Goal: Task Accomplishment & Management: Complete application form

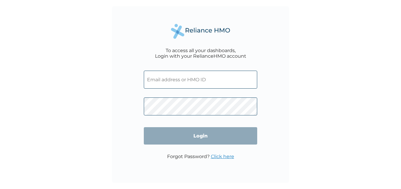
type input "SLU/10007/A"
click at [202, 135] on input "Login" at bounding box center [200, 135] width 113 height 17
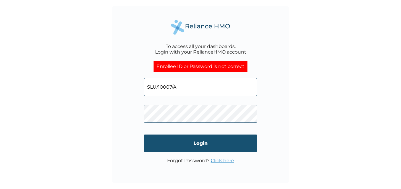
click at [205, 142] on input "Login" at bounding box center [200, 143] width 113 height 17
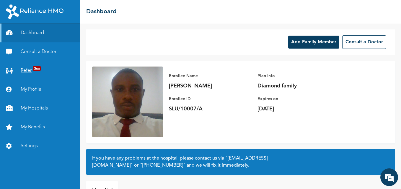
click at [25, 69] on link "Refer New" at bounding box center [40, 70] width 80 height 19
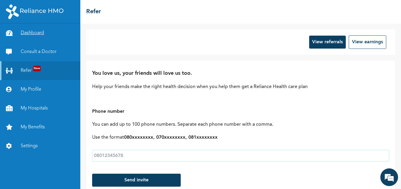
click at [29, 31] on link "Dashboard" at bounding box center [40, 33] width 80 height 19
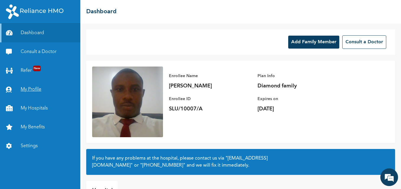
click at [32, 87] on link "My Profile" at bounding box center [40, 89] width 80 height 19
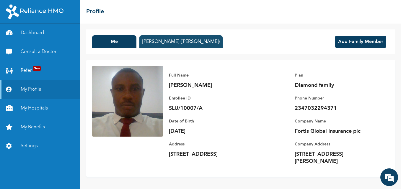
click at [163, 41] on button "[PERSON_NAME] ([PERSON_NAME])" at bounding box center [180, 41] width 83 height 13
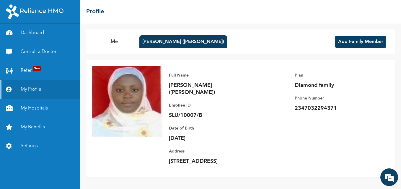
click at [361, 38] on button "Add Family Member" at bounding box center [360, 42] width 51 height 12
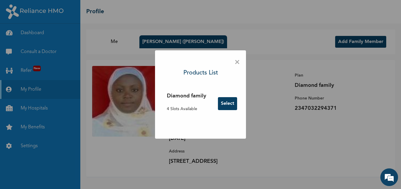
click at [224, 102] on button "Select" at bounding box center [227, 103] width 19 height 13
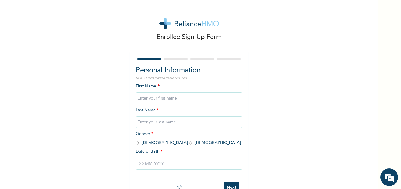
click at [180, 97] on input "text" at bounding box center [189, 99] width 106 height 12
click at [160, 98] on input "text" at bounding box center [189, 99] width 106 height 12
type input "Rihannah"
type input "Oladipupo"
click at [189, 143] on input "radio" at bounding box center [190, 143] width 3 height 6
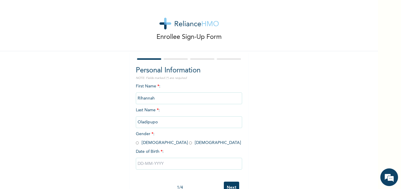
radio input "true"
click at [150, 152] on span "Date of Birth * :" at bounding box center [150, 152] width 28 height 6
click at [153, 159] on input "text" at bounding box center [189, 164] width 106 height 12
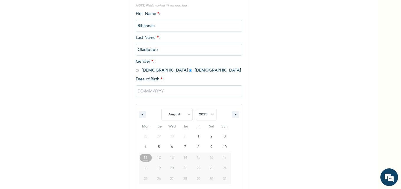
scroll to position [79, 0]
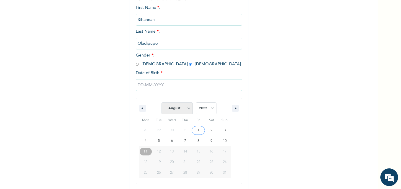
click at [186, 108] on select "January February March April May June July August September October November De…" at bounding box center [176, 109] width 31 height 12
select select "0"
click at [161, 103] on select "January February March April May June July August September October November De…" at bounding box center [176, 109] width 31 height 12
click at [204, 108] on select "2025 2024 2023 2022 2021 2020 2019 2018 2017 2016 2015 2014 2013 2012 2011 2010…" at bounding box center [206, 109] width 21 height 12
select select "2019"
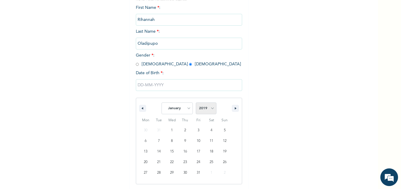
click at [196, 103] on select "2025 2024 2023 2022 2021 2020 2019 2018 2017 2016 2015 2014 2013 2012 2011 2010…" at bounding box center [206, 109] width 21 height 12
type input "[DATE]"
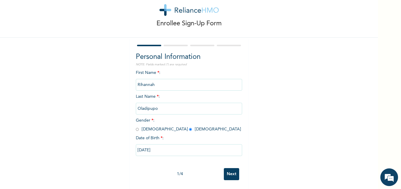
click at [227, 168] on input "Next" at bounding box center [231, 174] width 15 height 12
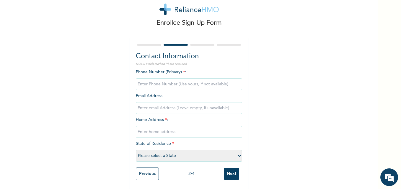
click at [183, 80] on input "phone" at bounding box center [189, 84] width 106 height 12
type input "07032294371"
type input "[EMAIL_ADDRESS][DOMAIN_NAME]"
type input "[STREET_ADDRESS]"
select select "25"
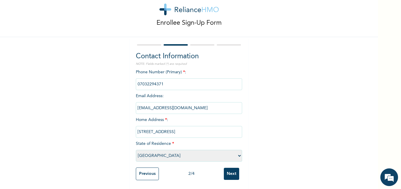
click at [227, 170] on input "Next" at bounding box center [231, 174] width 15 height 12
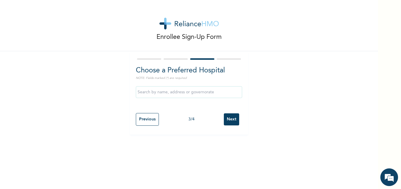
scroll to position [0, 0]
click at [168, 90] on input "text" at bounding box center [189, 92] width 106 height 12
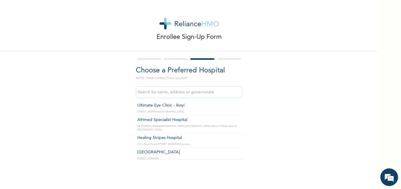
type input "0"
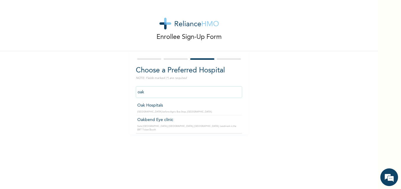
type input "Oak Hospitals"
click at [224, 120] on input "Next" at bounding box center [231, 120] width 15 height 12
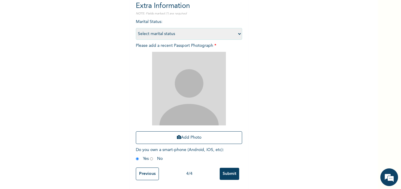
scroll to position [69, 0]
click at [191, 132] on button "Add Photo" at bounding box center [189, 138] width 106 height 13
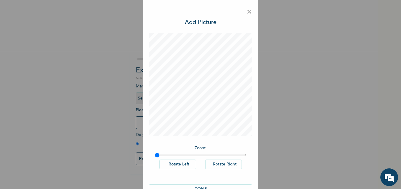
scroll to position [0, 0]
click at [218, 164] on button "Rotate Right" at bounding box center [223, 165] width 37 height 10
click at [221, 163] on button "Rotate Right" at bounding box center [223, 165] width 37 height 10
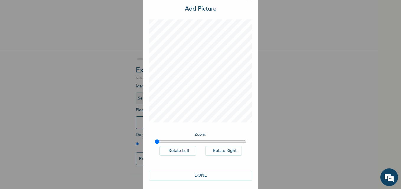
scroll to position [17, 0]
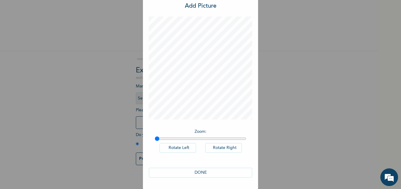
click at [208, 170] on button "DONE" at bounding box center [200, 173] width 103 height 10
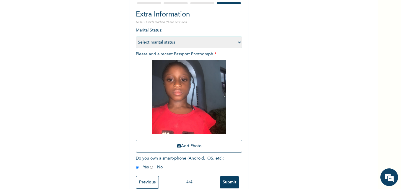
scroll to position [69, 0]
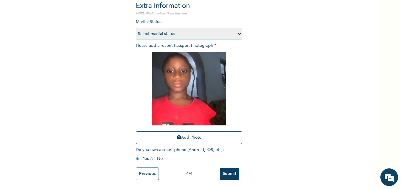
click at [225, 168] on input "Submit" at bounding box center [228, 174] width 19 height 12
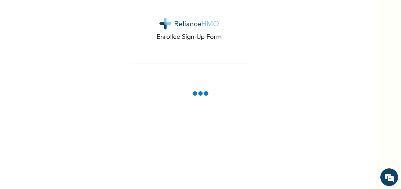
scroll to position [0, 0]
drag, startPoint x: 225, startPoint y: 168, endPoint x: 345, endPoint y: 109, distance: 133.5
click at [345, 109] on div "Enrollee Sign-Up Form" at bounding box center [189, 94] width 378 height 189
